Goal: Task Accomplishment & Management: Use online tool/utility

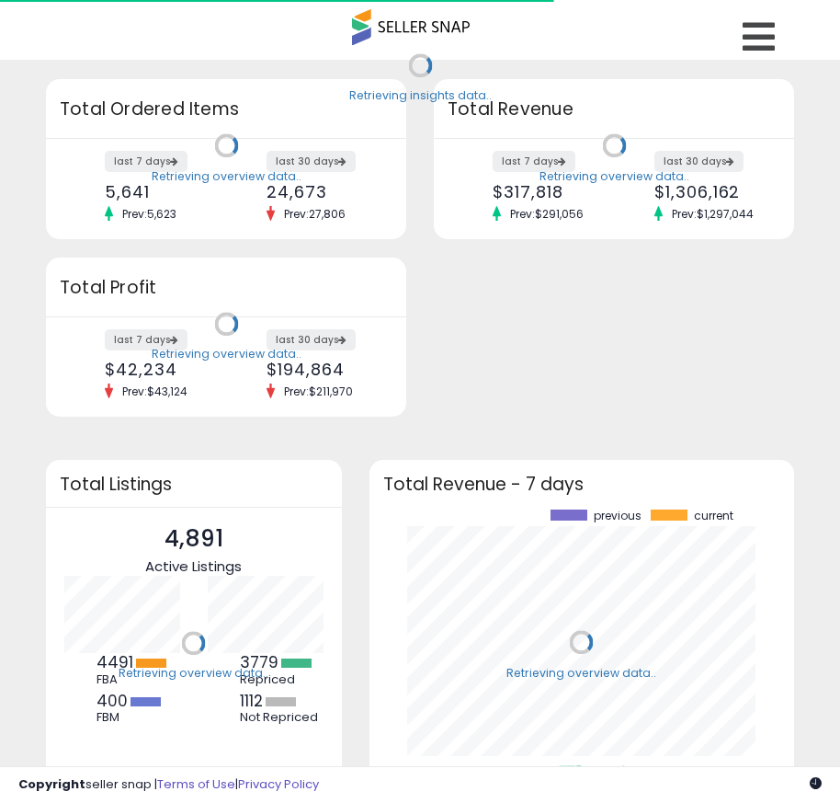
scroll to position [256, 389]
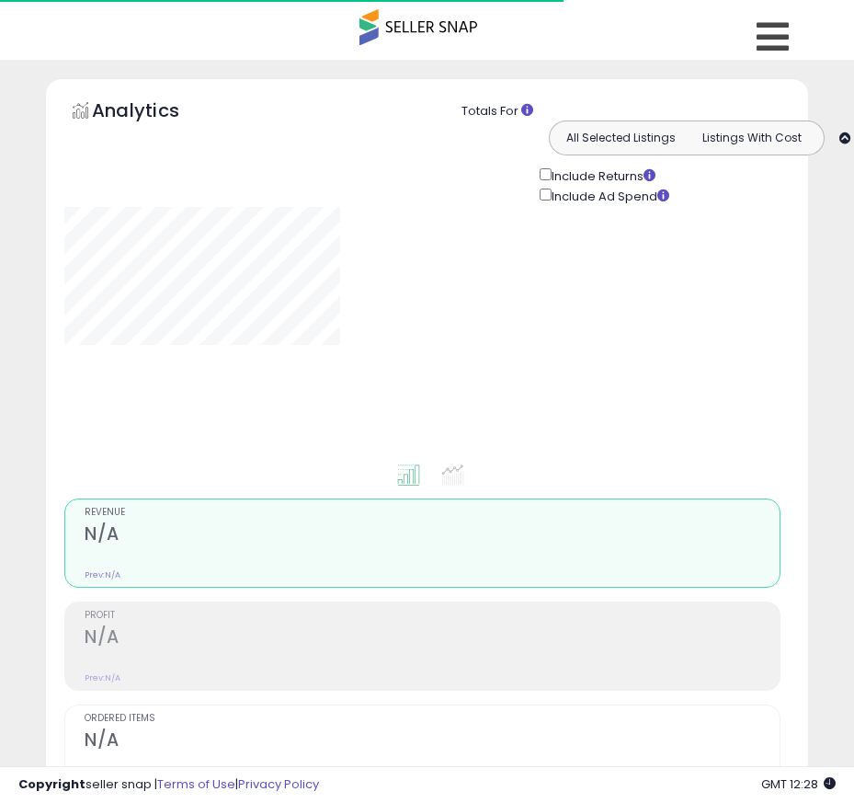
type input "**********"
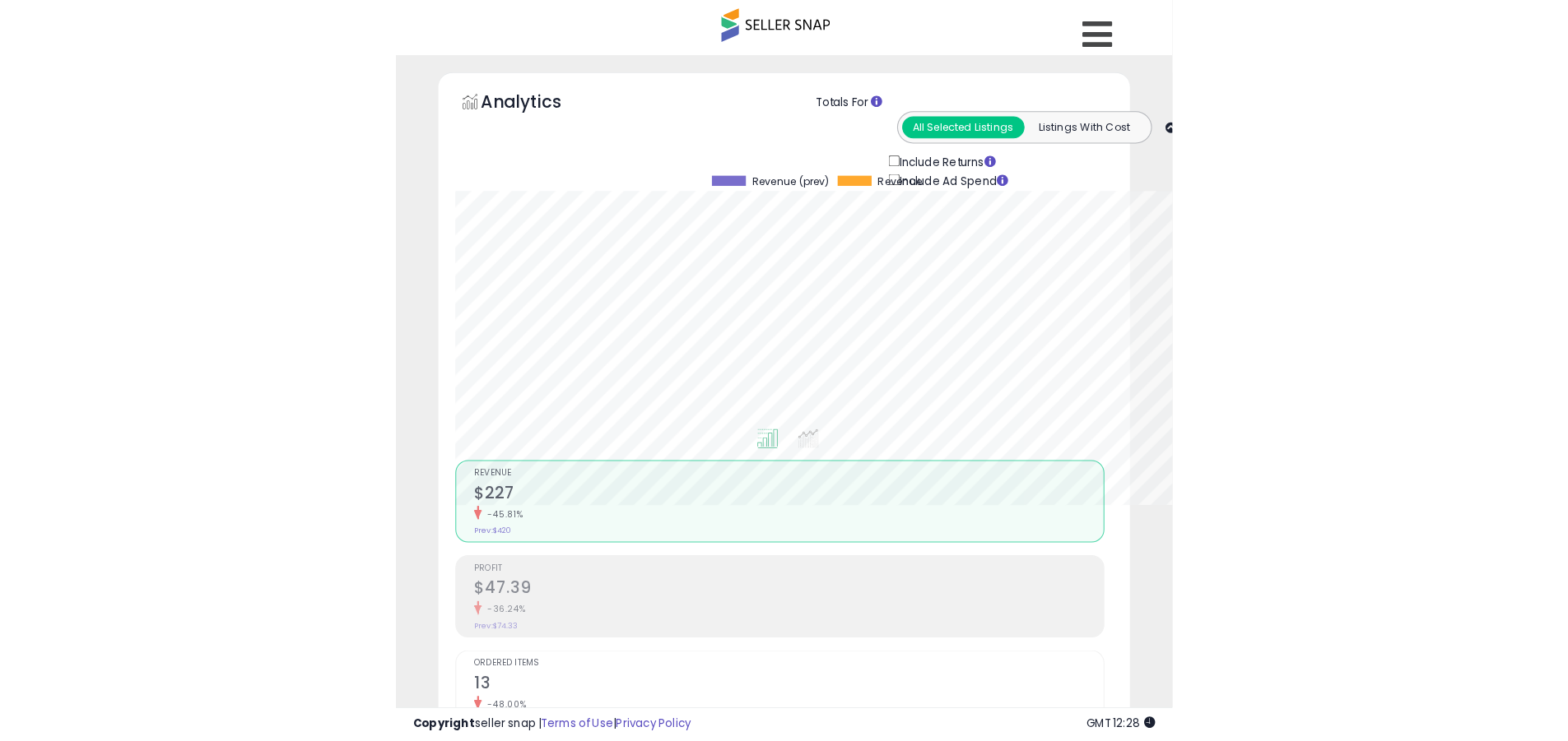
scroll to position [337, 862]
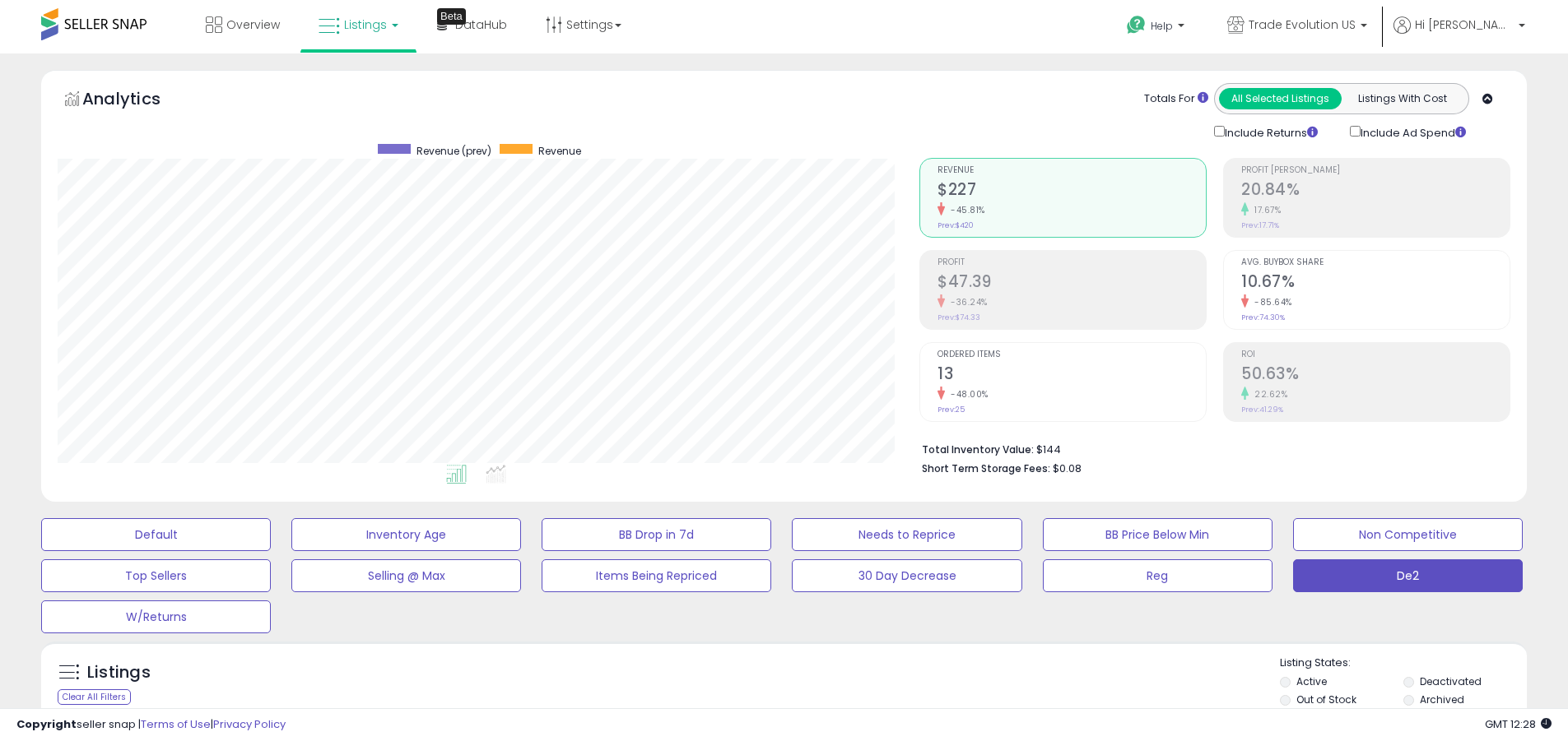
click at [763, 681] on label "Deactivated" at bounding box center [1450, 682] width 62 height 14
click at [763, 700] on label "Archived" at bounding box center [1442, 700] width 45 height 14
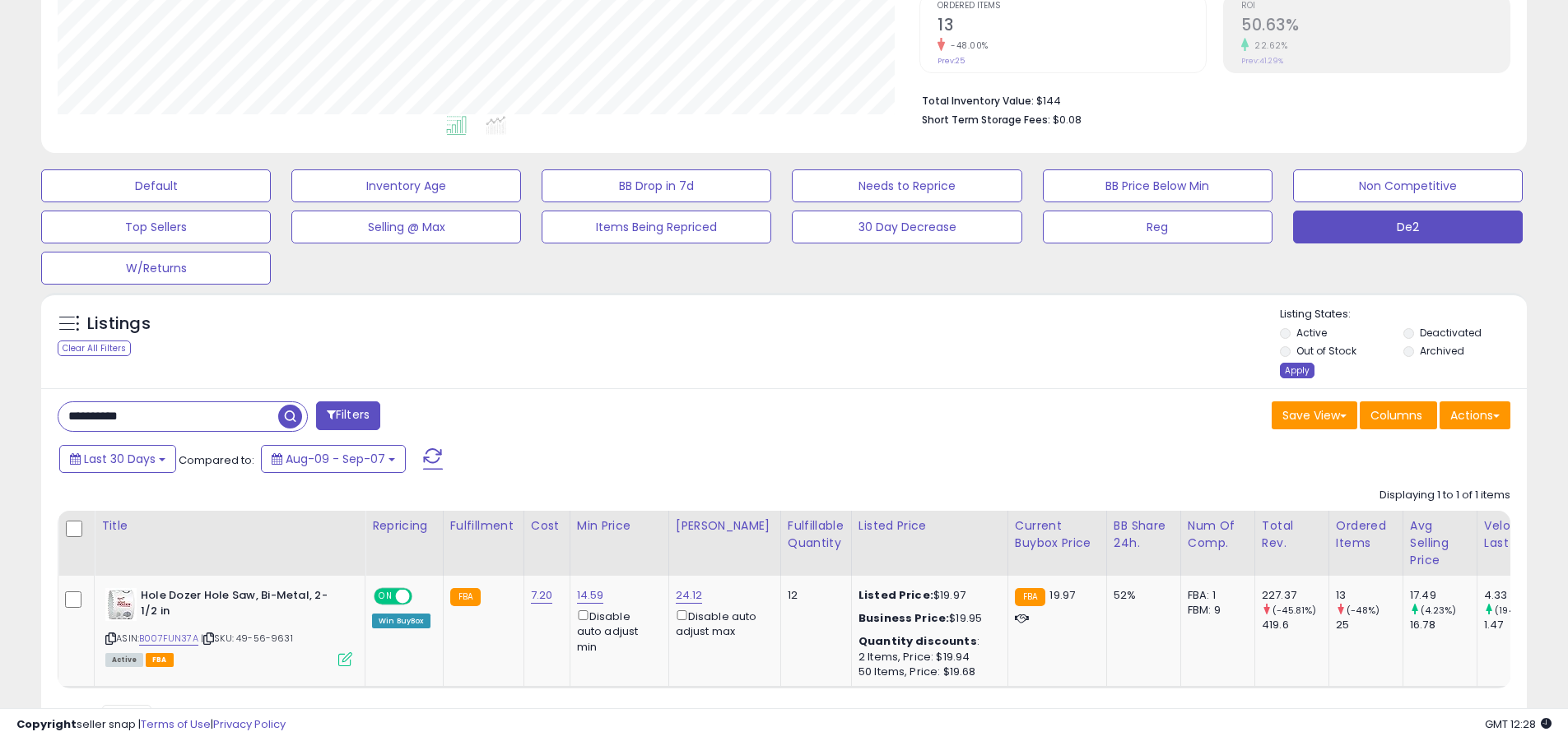
click at [763, 370] on div "Apply" at bounding box center [1297, 370] width 35 height 15
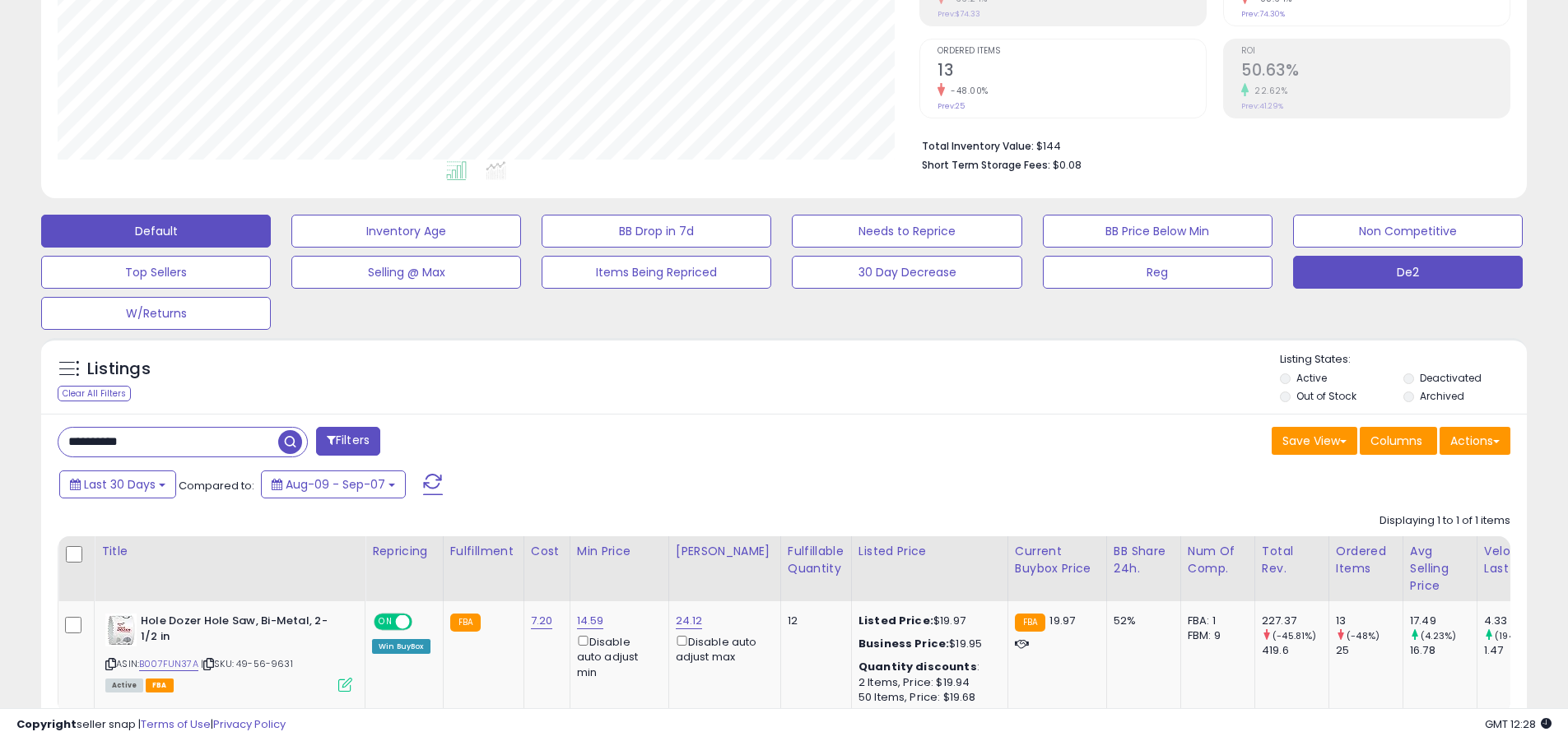
click at [156, 230] on button "Default" at bounding box center [156, 231] width 230 height 33
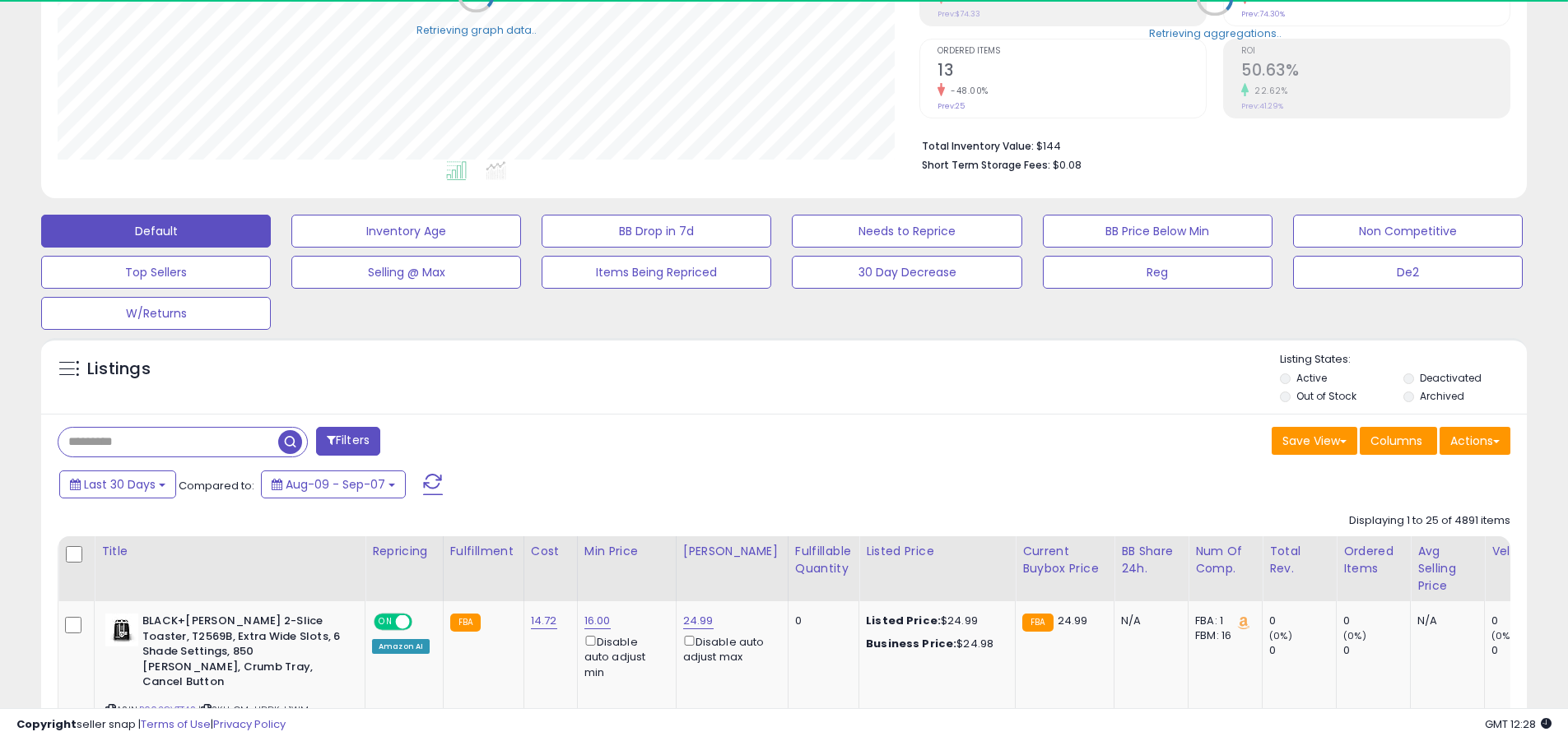
click at [430, 484] on span at bounding box center [433, 485] width 20 height 21
click at [168, 442] on input "text" at bounding box center [168, 442] width 220 height 29
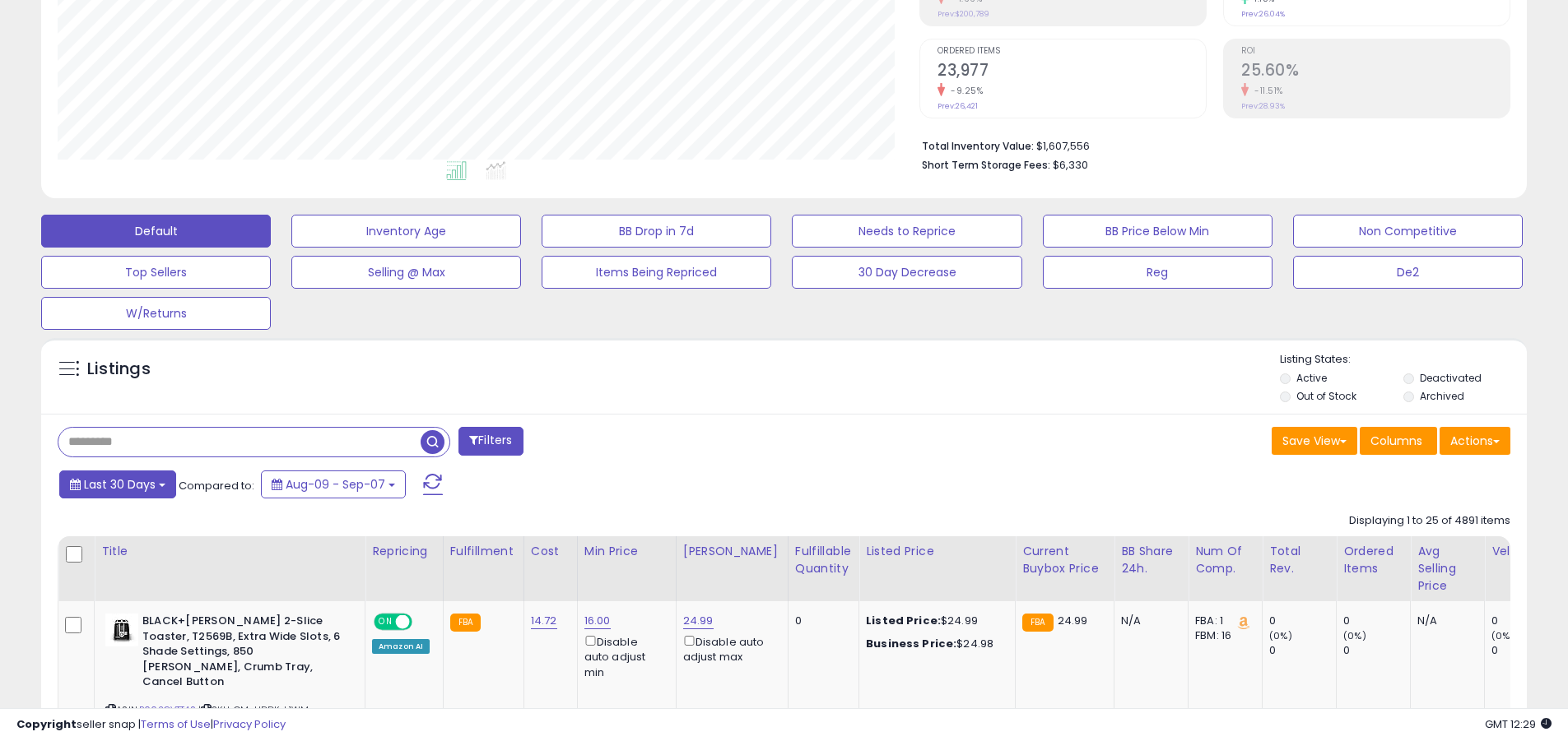
click at [117, 484] on span "Last 30 Days" at bounding box center [120, 484] width 72 height 16
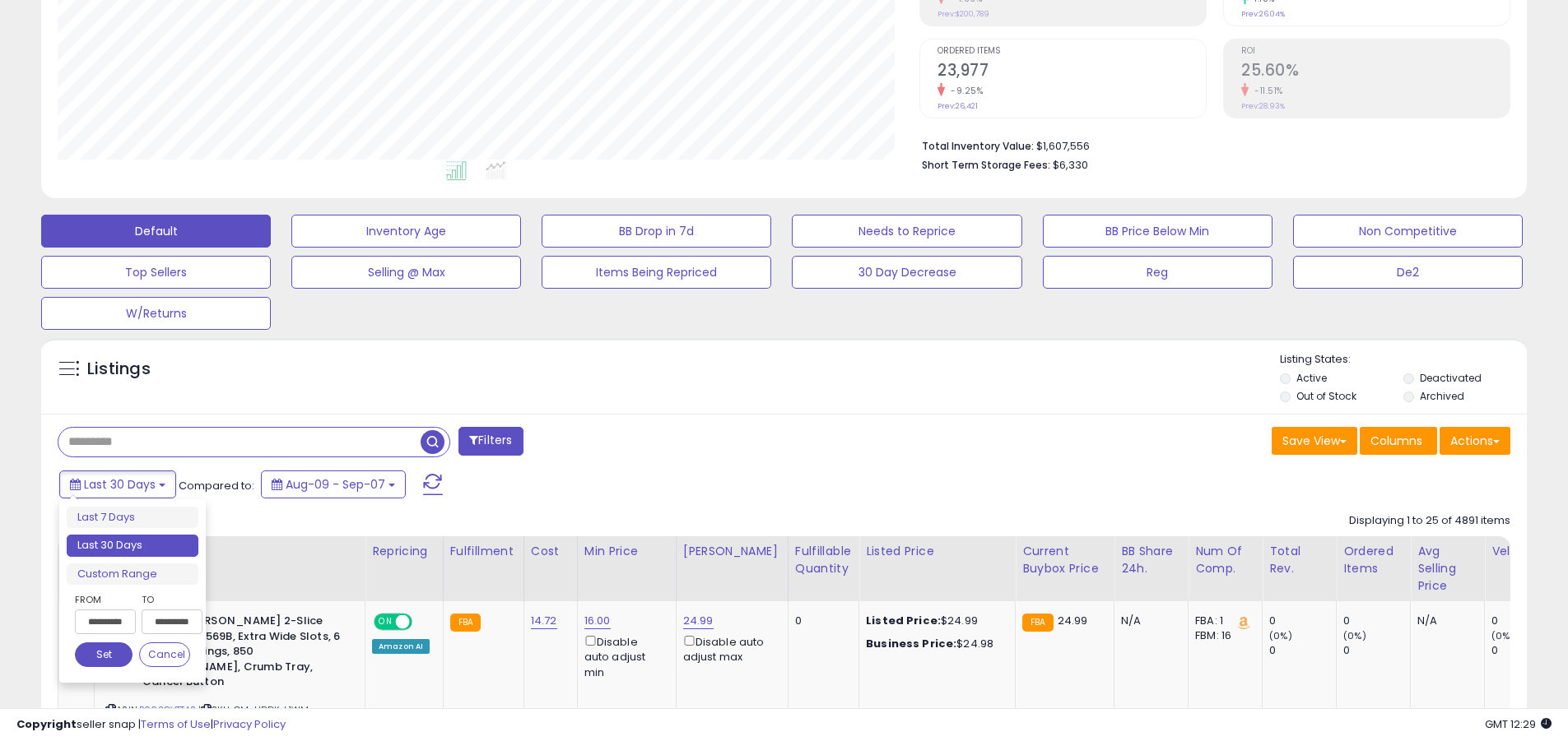
click at [132, 546] on li "Last 30 Days" at bounding box center [132, 546] width 132 height 22
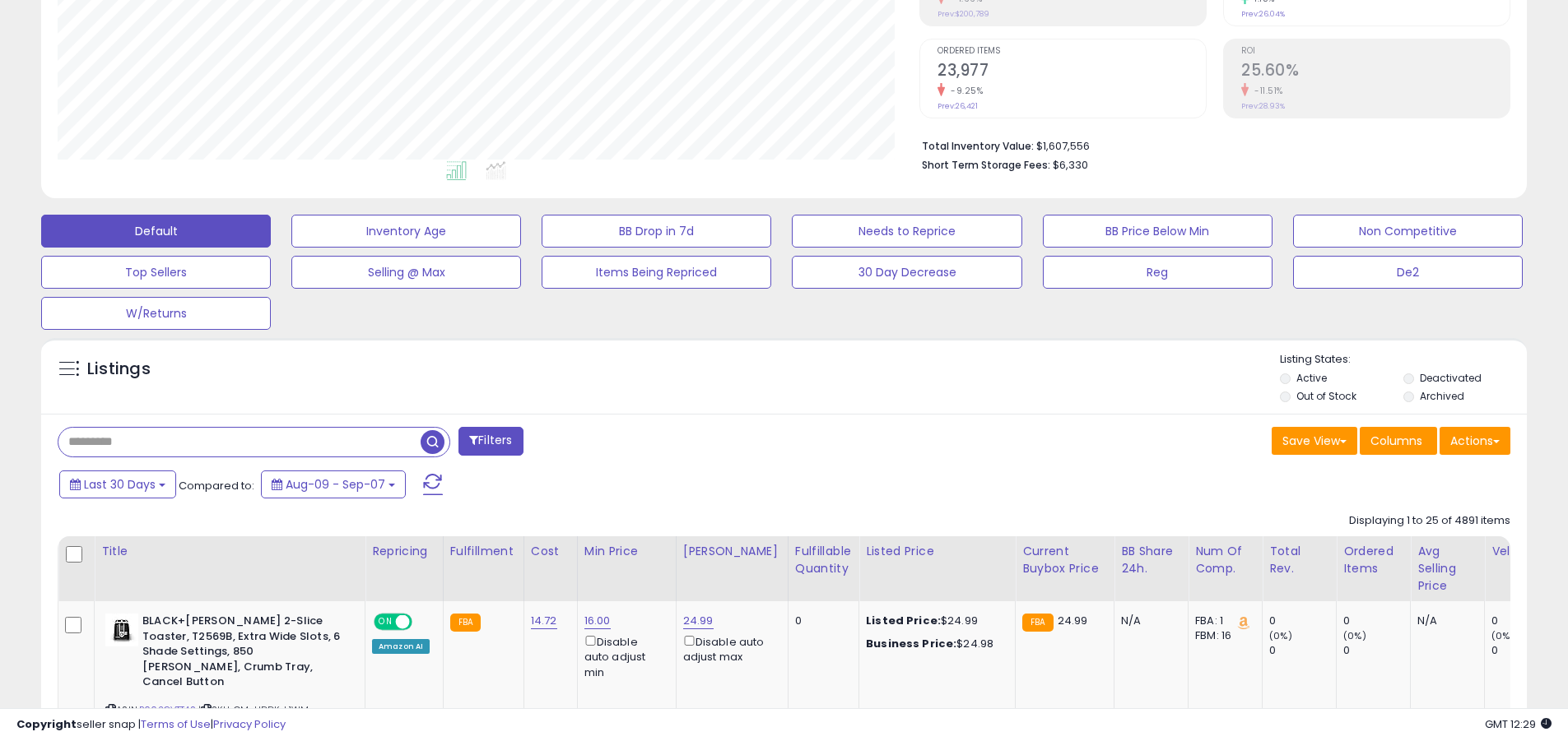
click at [240, 442] on input "text" at bounding box center [239, 442] width 362 height 29
click at [435, 439] on span "button" at bounding box center [432, 442] width 24 height 24
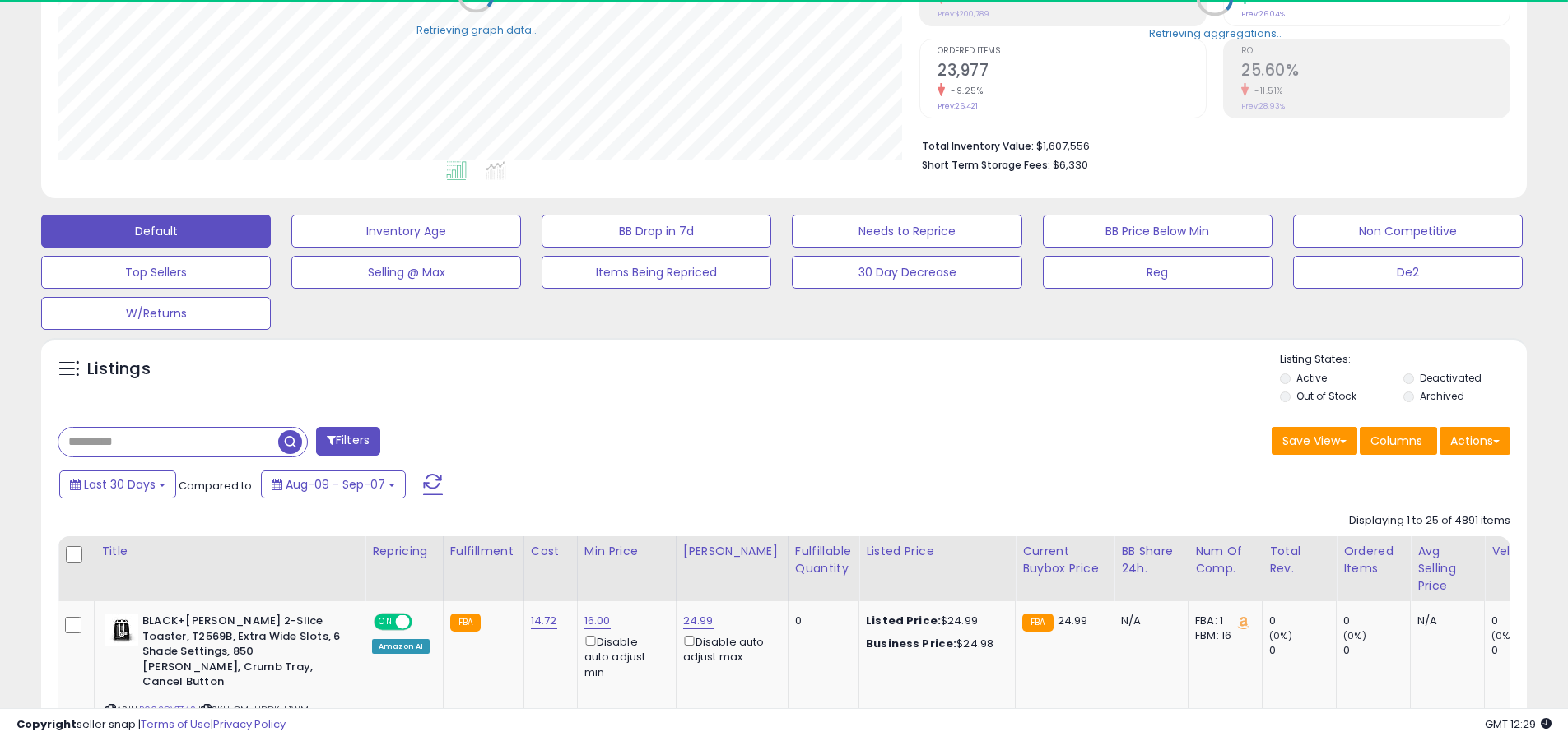
scroll to position [822564, 822085]
click at [763, 440] on button "Actions" at bounding box center [1474, 440] width 71 height 28
click at [0, 0] on link "Export All Columns" at bounding box center [0, 0] width 0 height 0
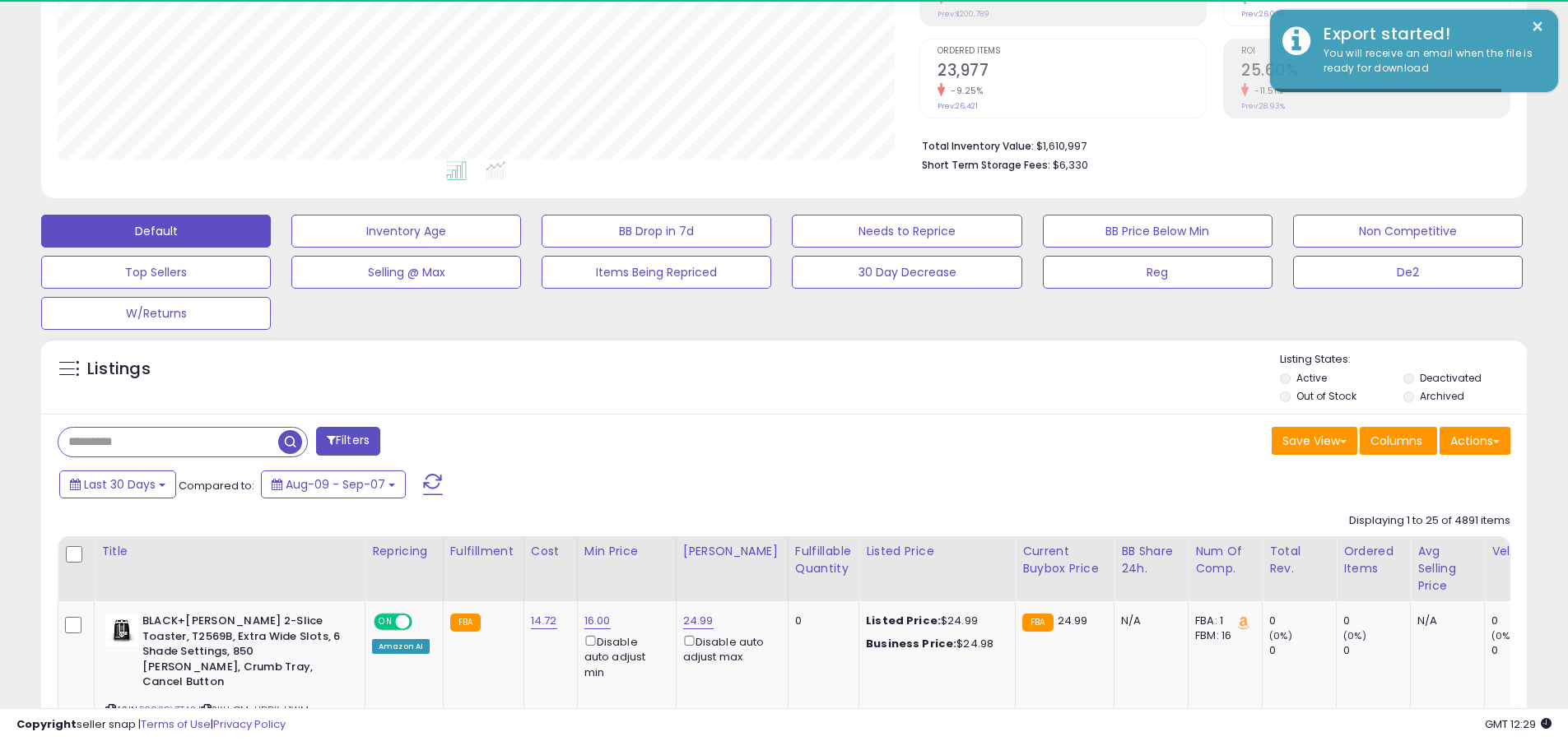
scroll to position [337, 862]
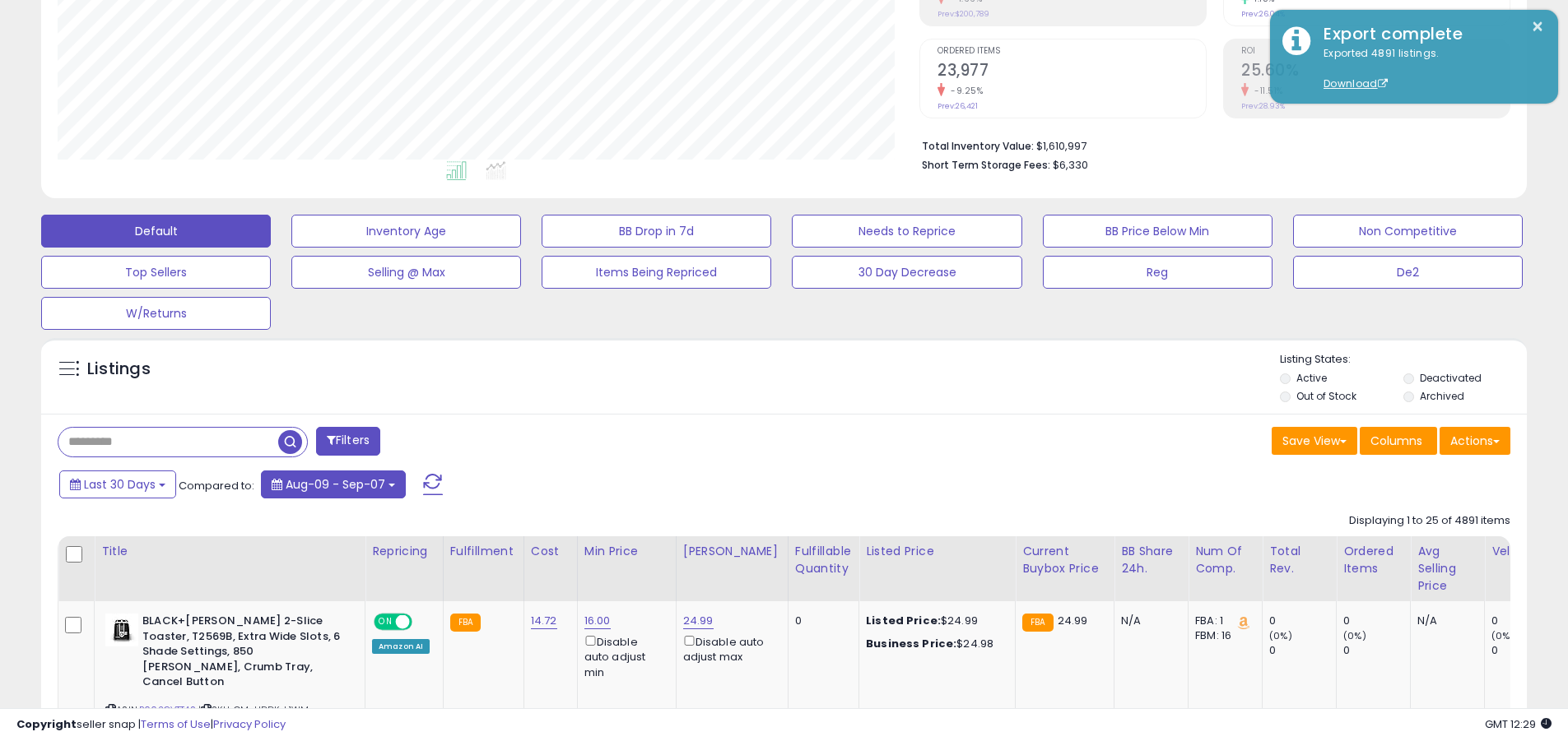
click at [117, 484] on span "Last 30 Days" at bounding box center [120, 484] width 72 height 16
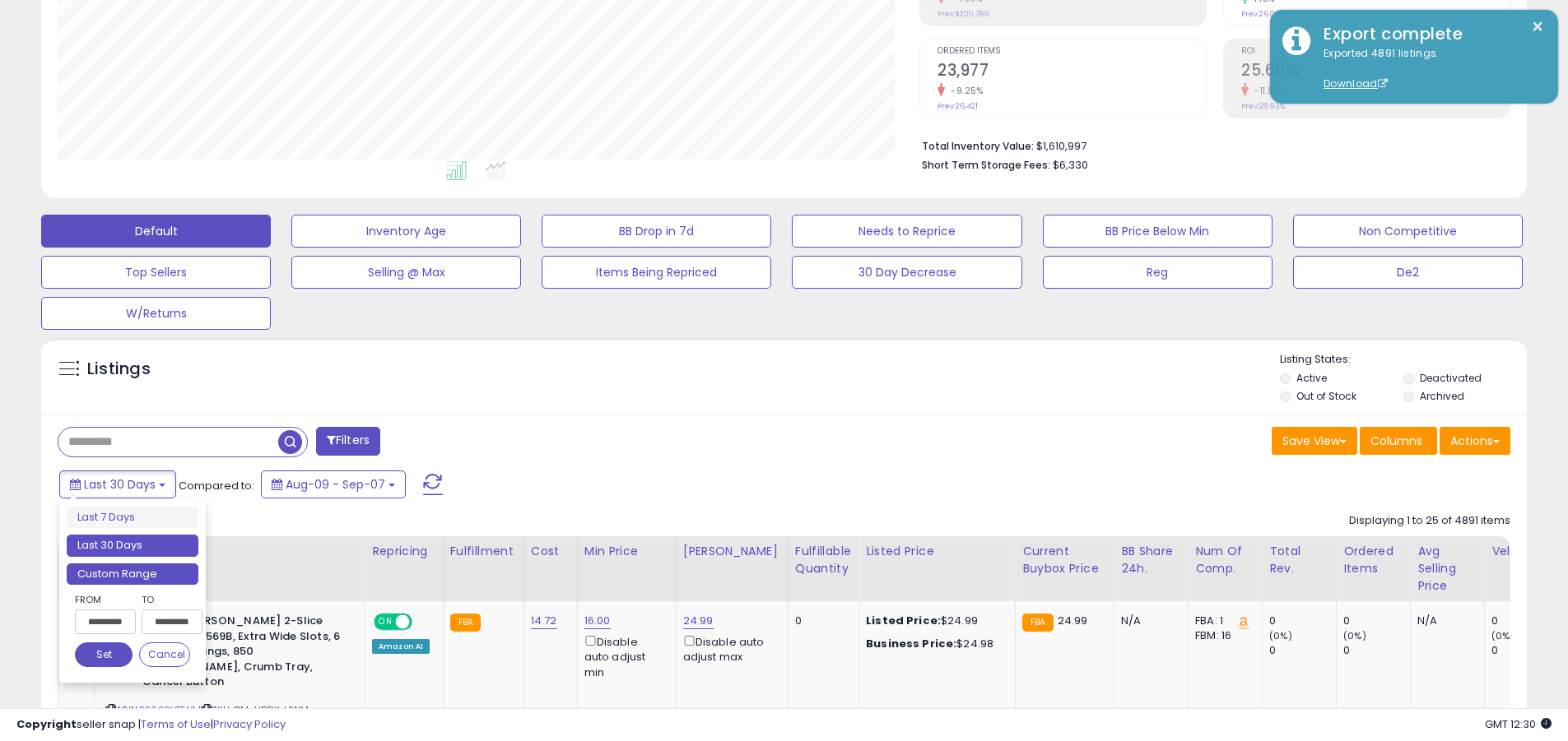
click at [132, 574] on li "Custom Range" at bounding box center [132, 575] width 132 height 22
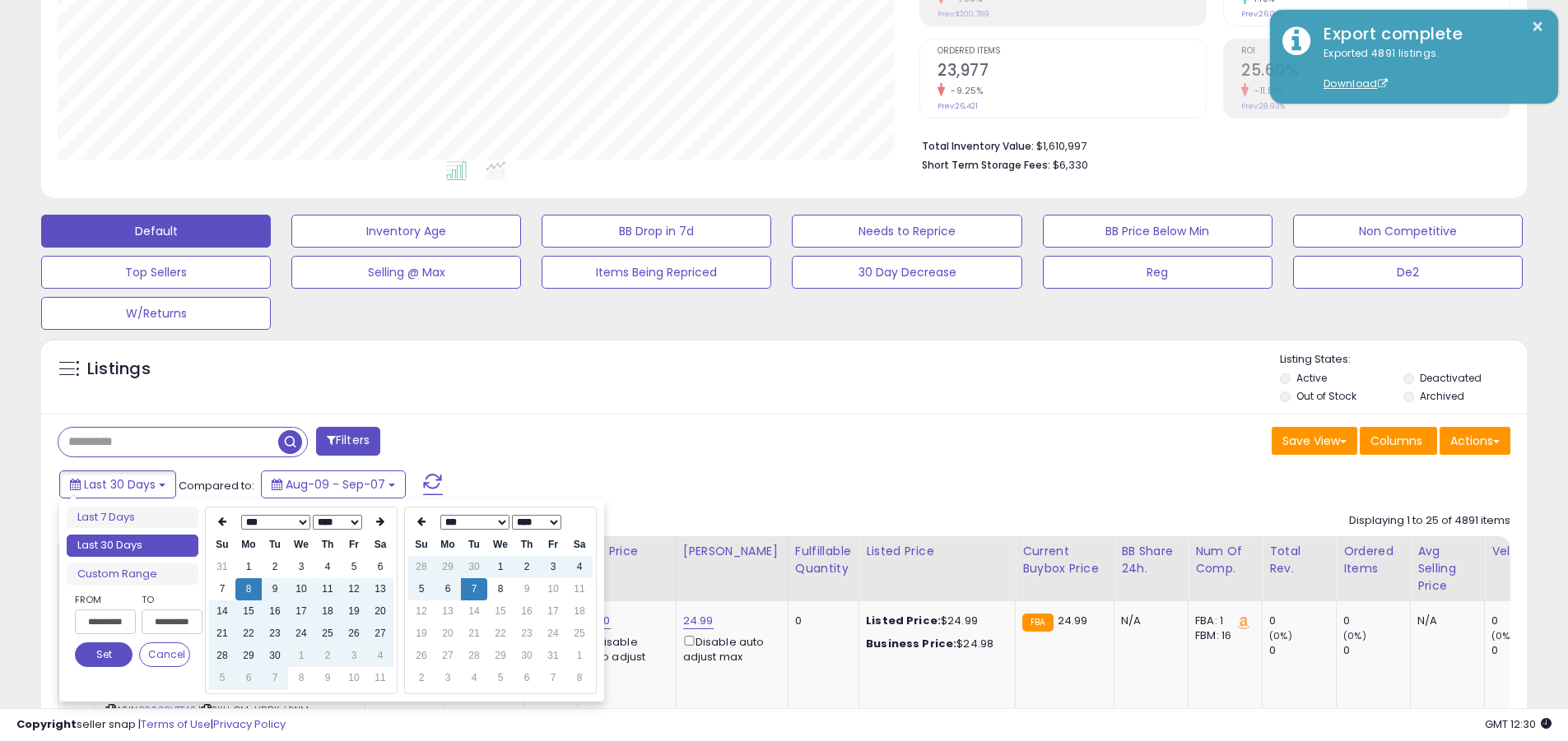
click at [106, 622] on input "**********" at bounding box center [106, 622] width 61 height 25
type input "**********"
click at [104, 655] on button "Set" at bounding box center [104, 655] width 57 height 25
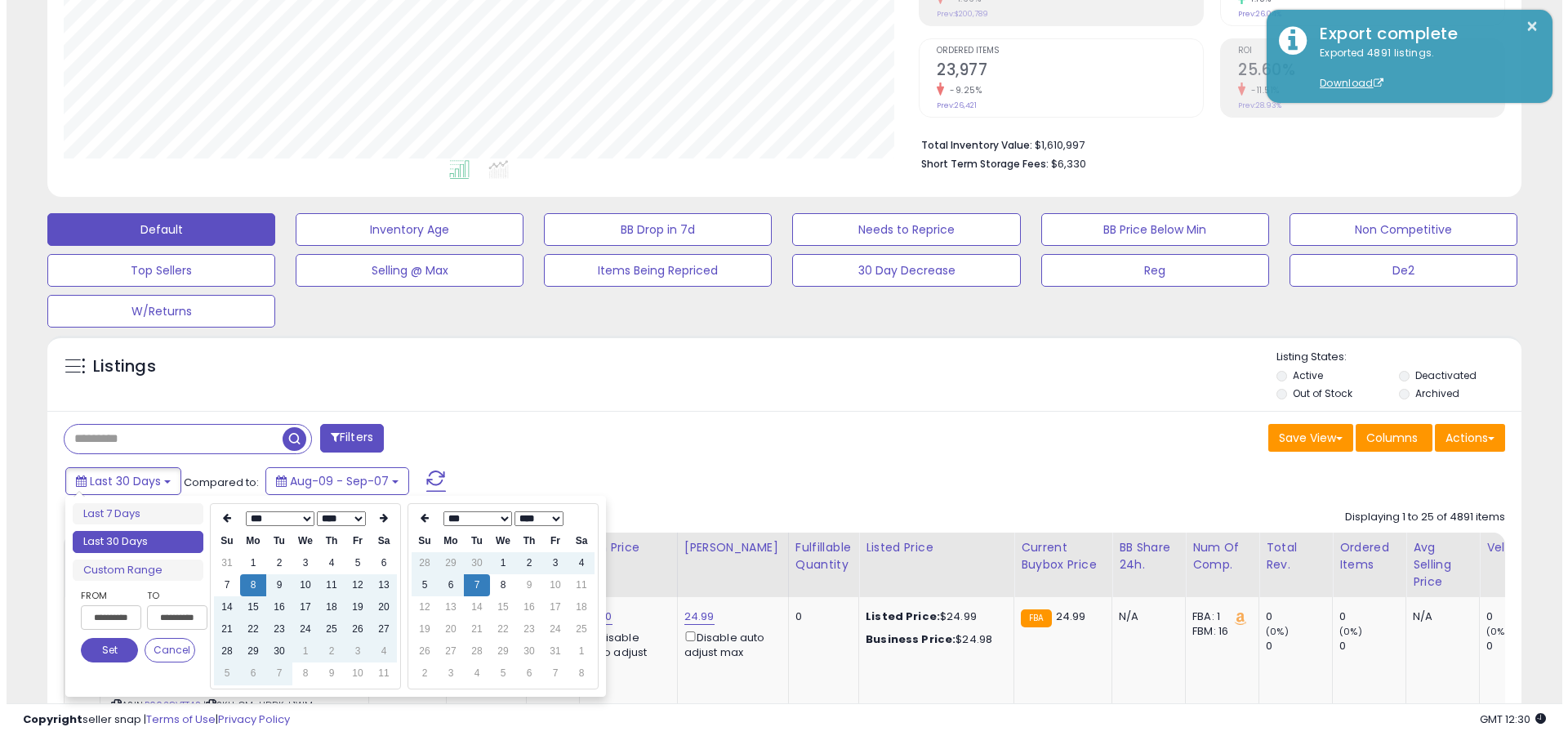
scroll to position [0, 0]
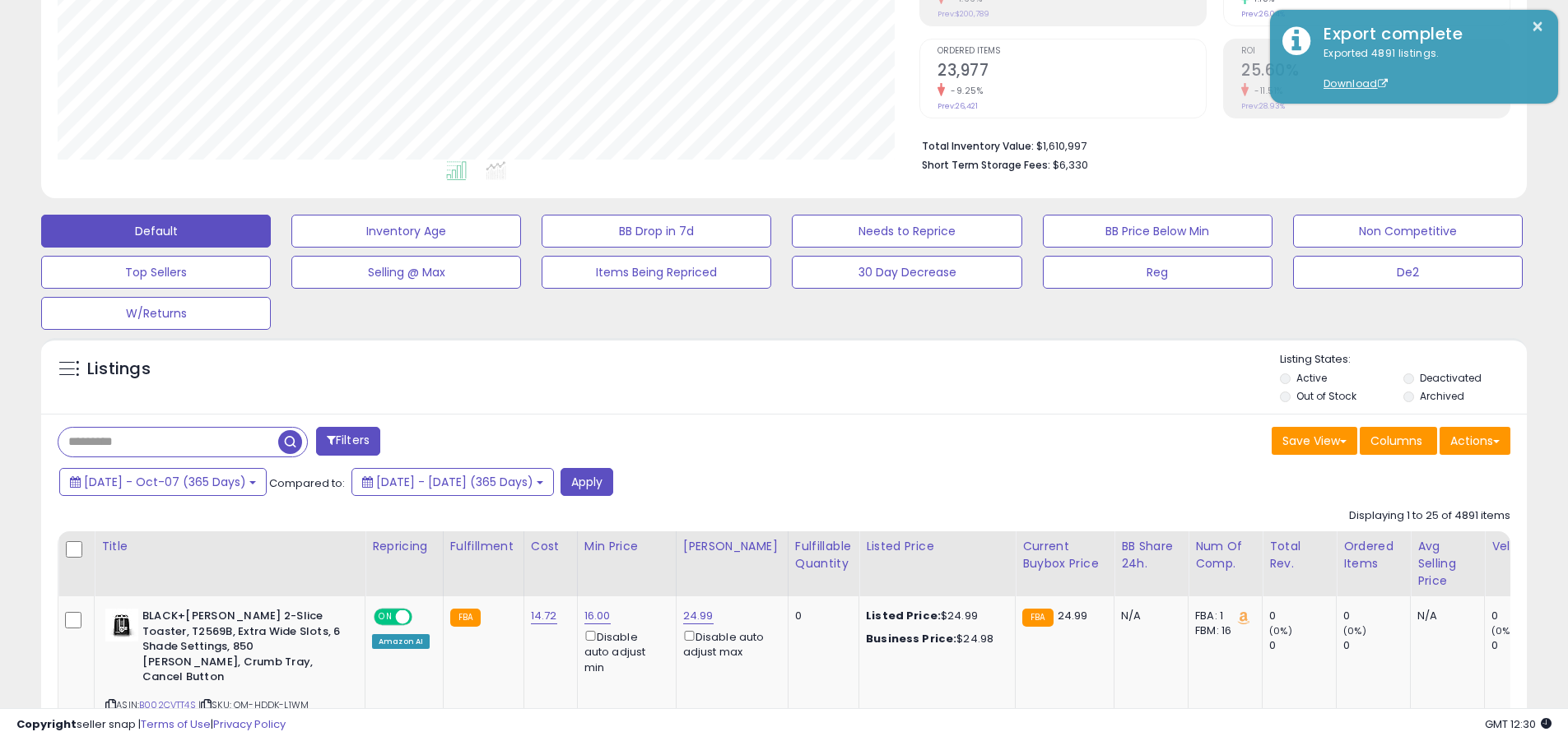
click at [168, 442] on input "text" at bounding box center [168, 442] width 220 height 29
click at [613, 481] on button "Apply" at bounding box center [586, 481] width 53 height 28
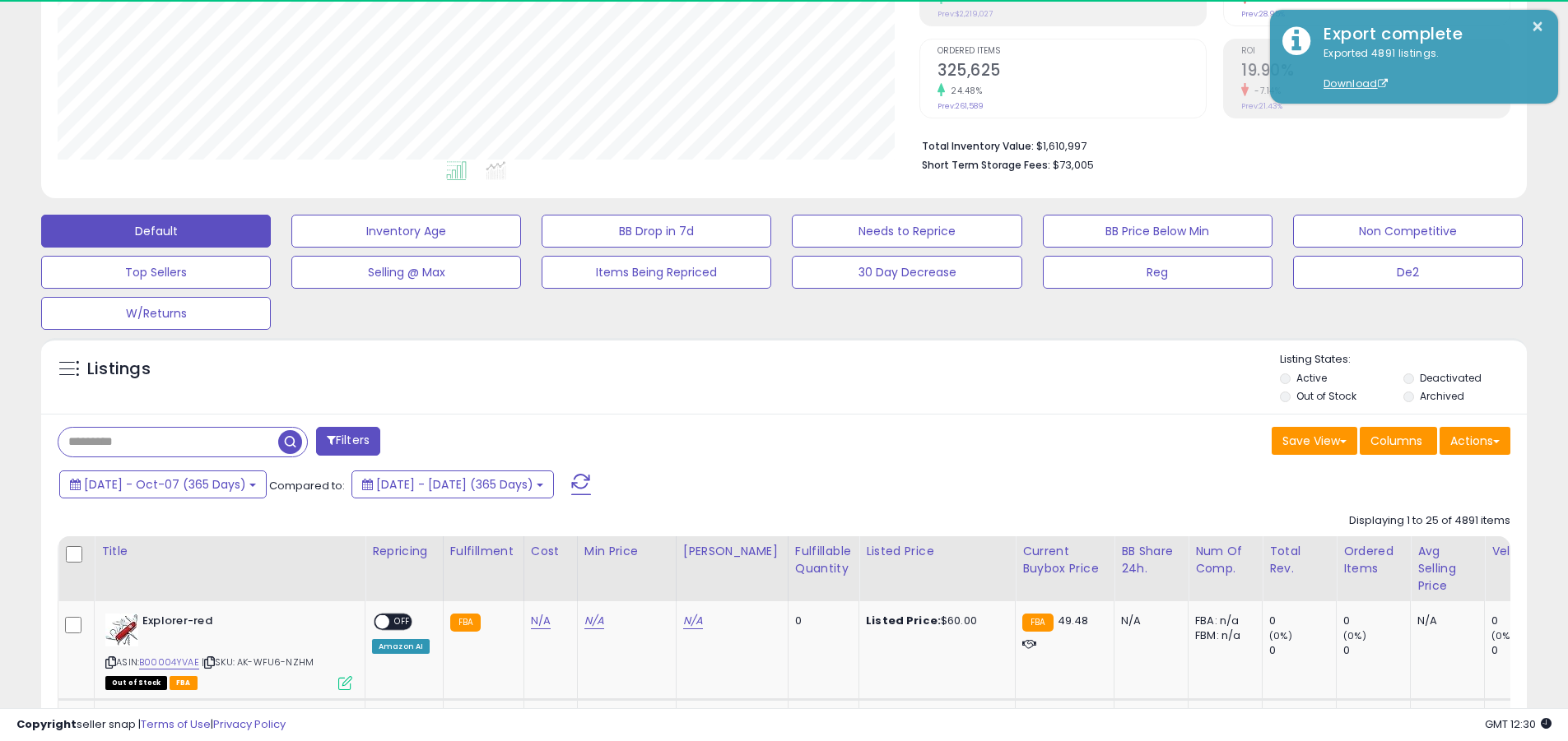
scroll to position [337, 862]
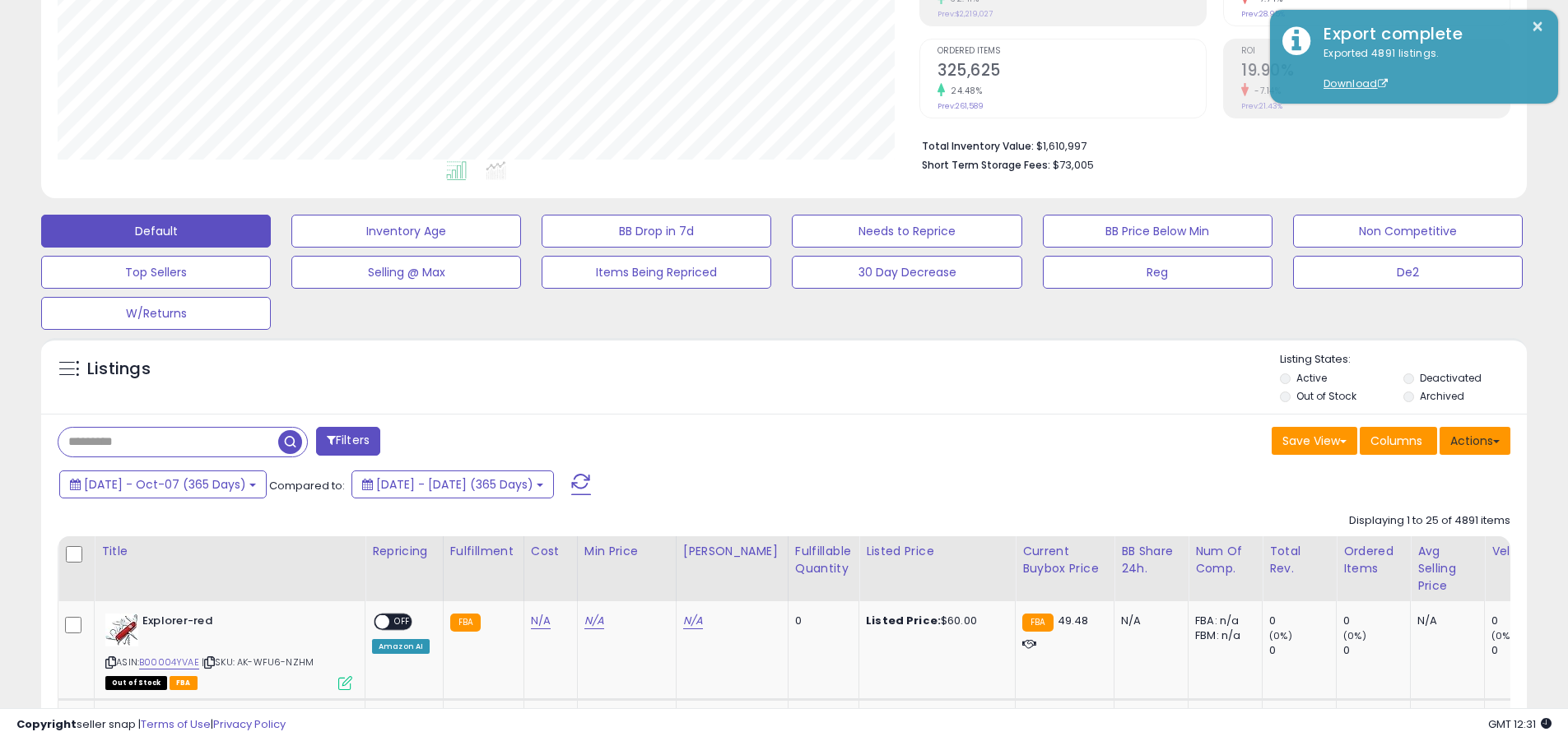
click at [763, 440] on button "Actions" at bounding box center [1474, 440] width 71 height 28
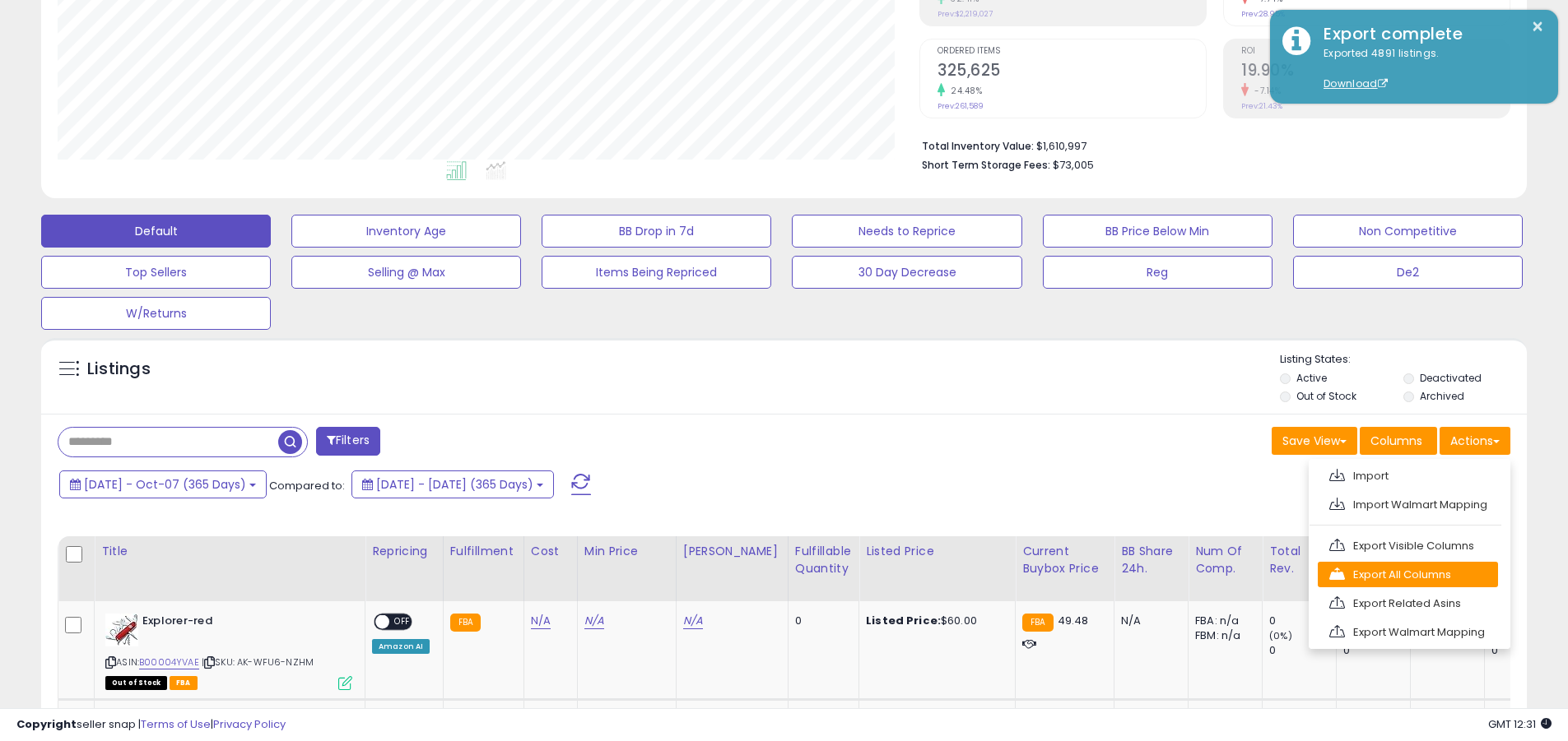
click at [763, 575] on link "Export All Columns" at bounding box center [1407, 575] width 180 height 26
